Goal: Find specific page/section: Find specific page/section

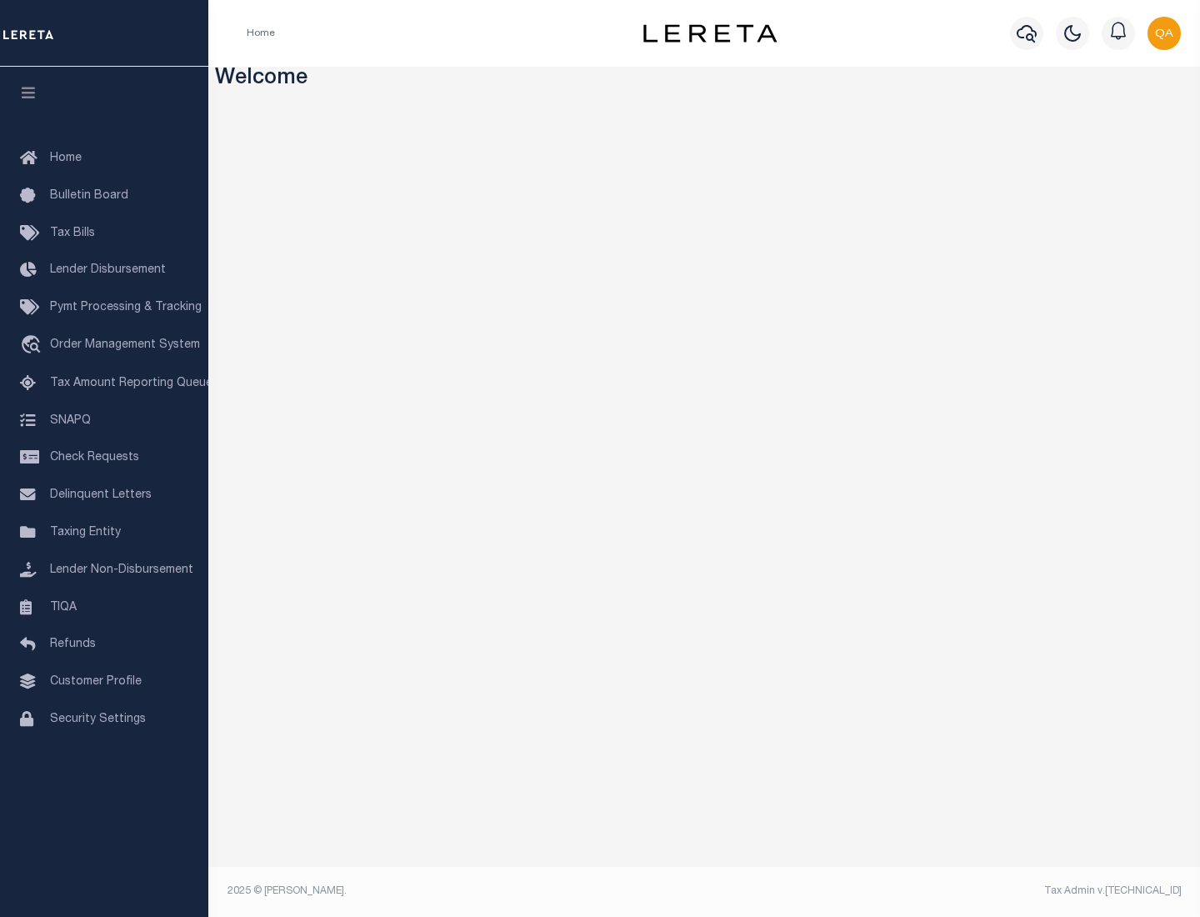
click at [104, 457] on span "Check Requests" at bounding box center [94, 458] width 89 height 12
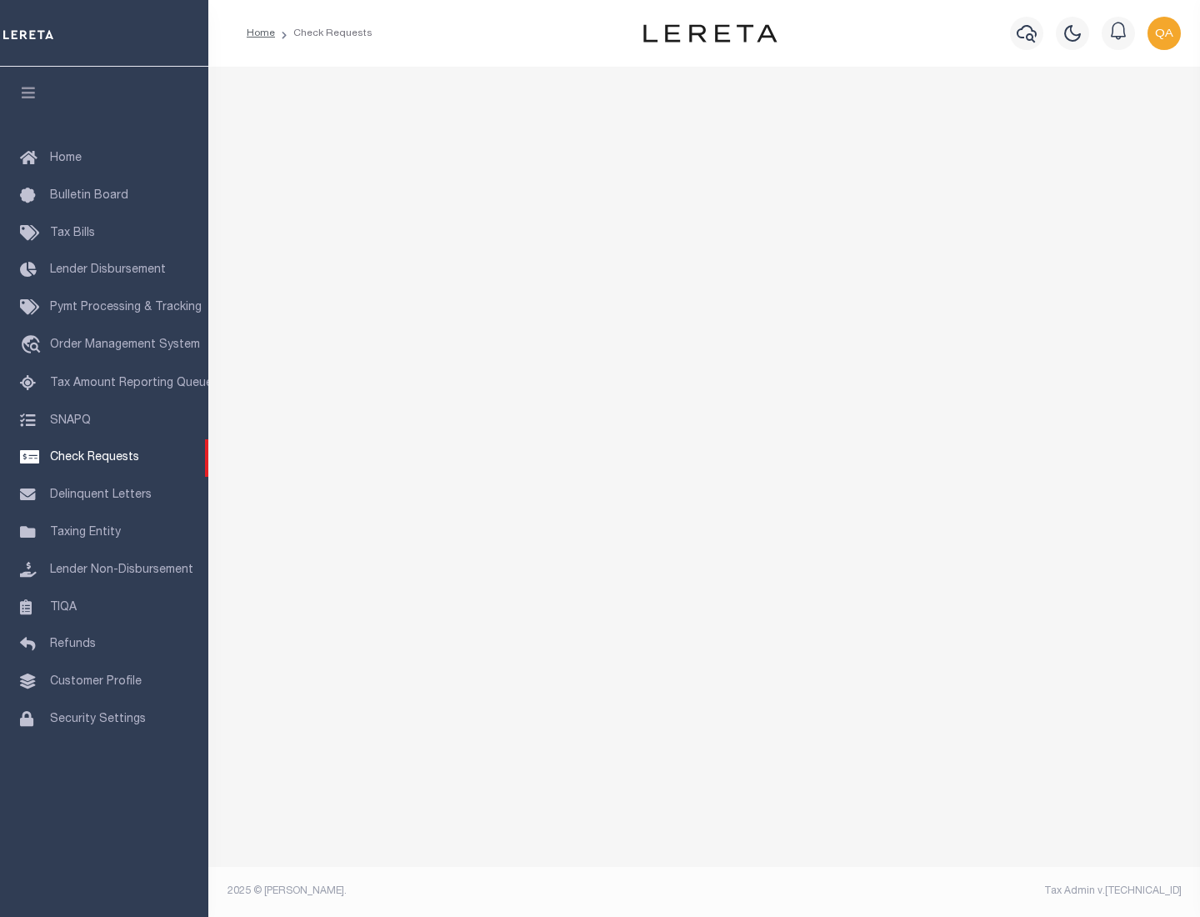
select select "50"
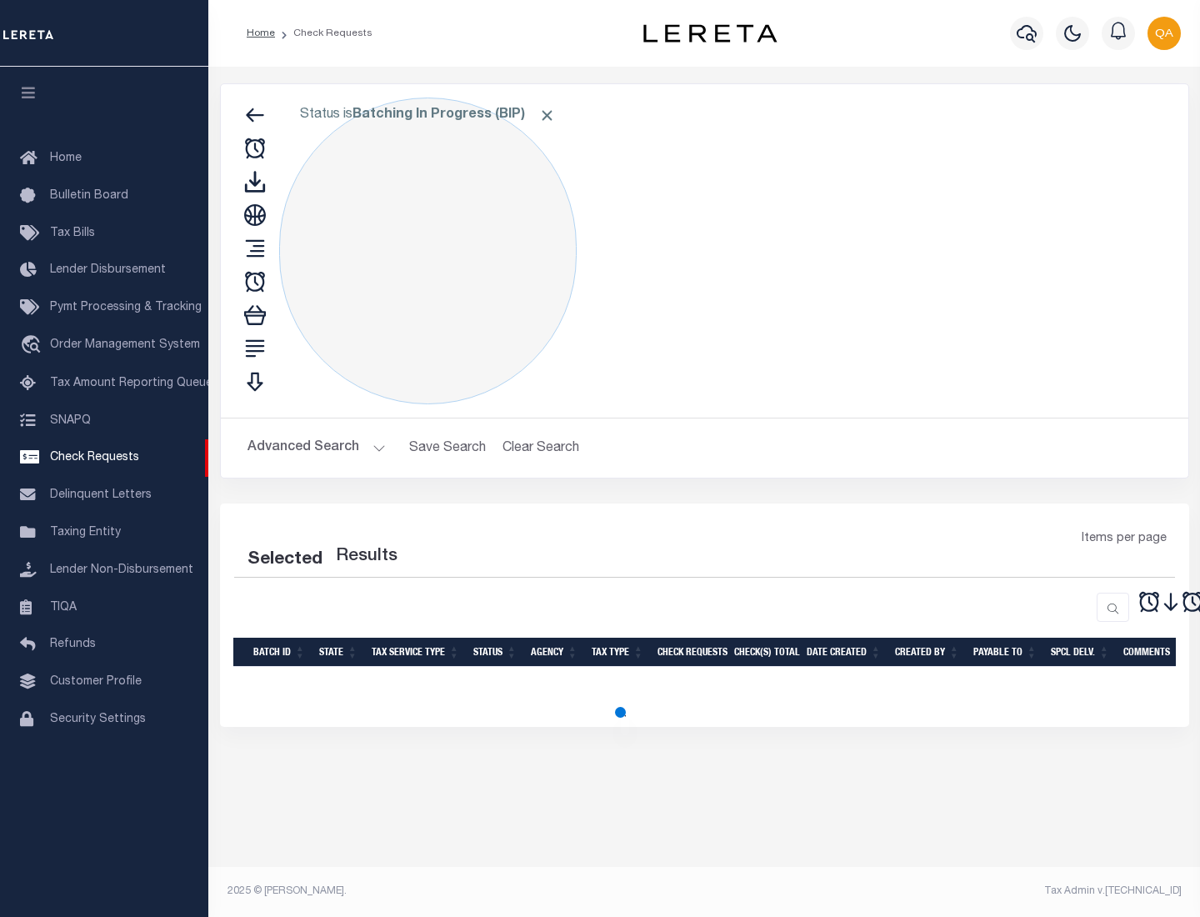
select select "50"
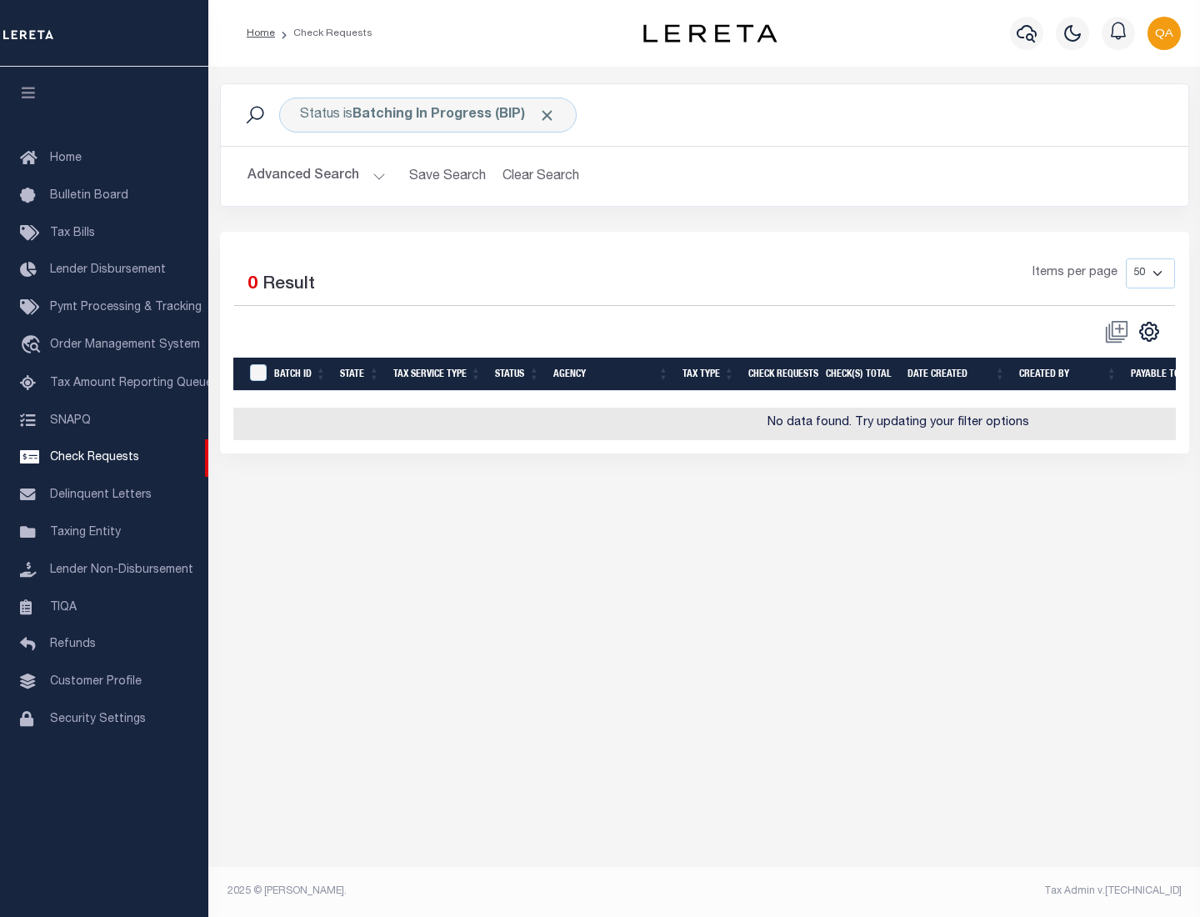
click at [547, 115] on span "Click to Remove" at bounding box center [546, 115] width 17 height 17
